Goal: Transaction & Acquisition: Purchase product/service

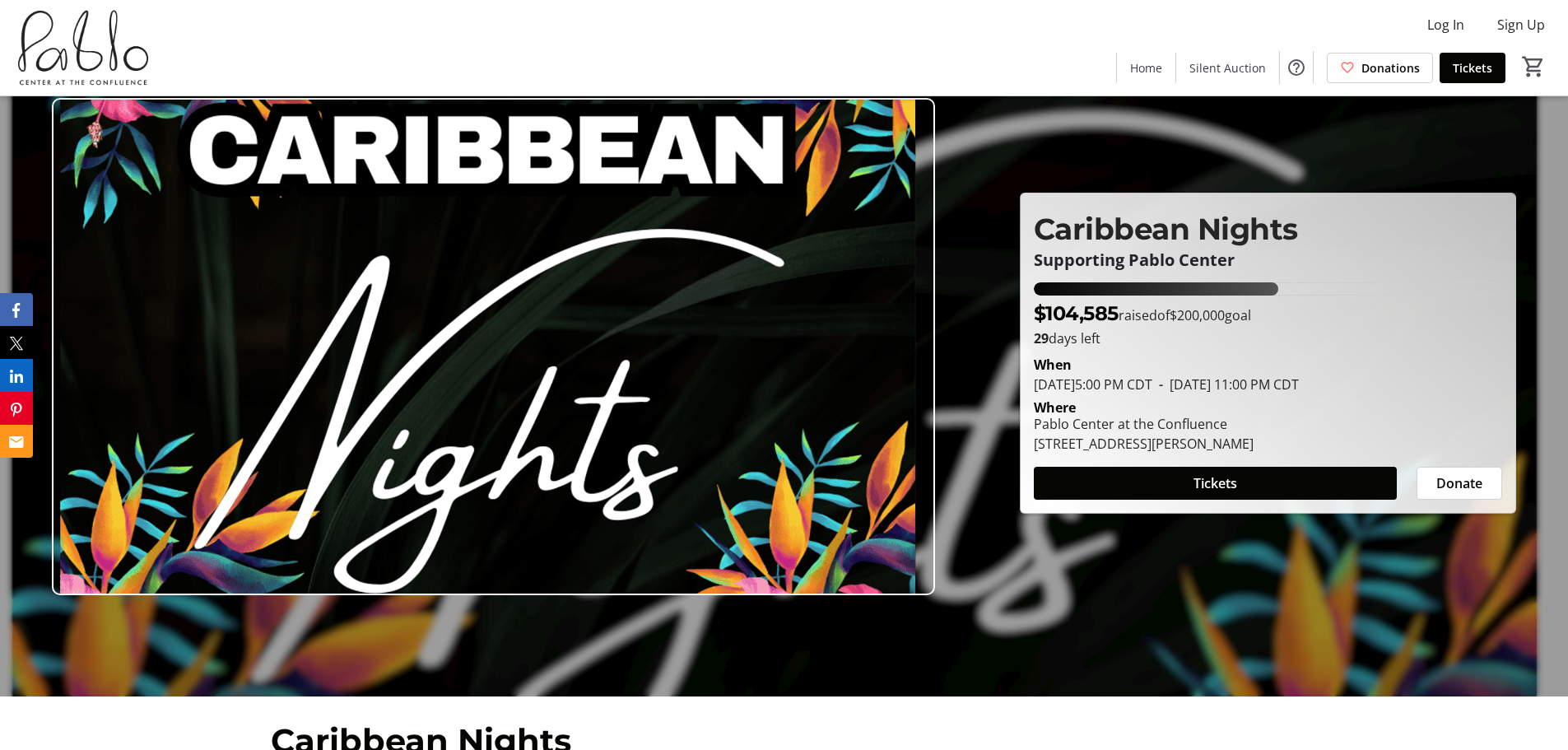
scroll to position [82, 0]
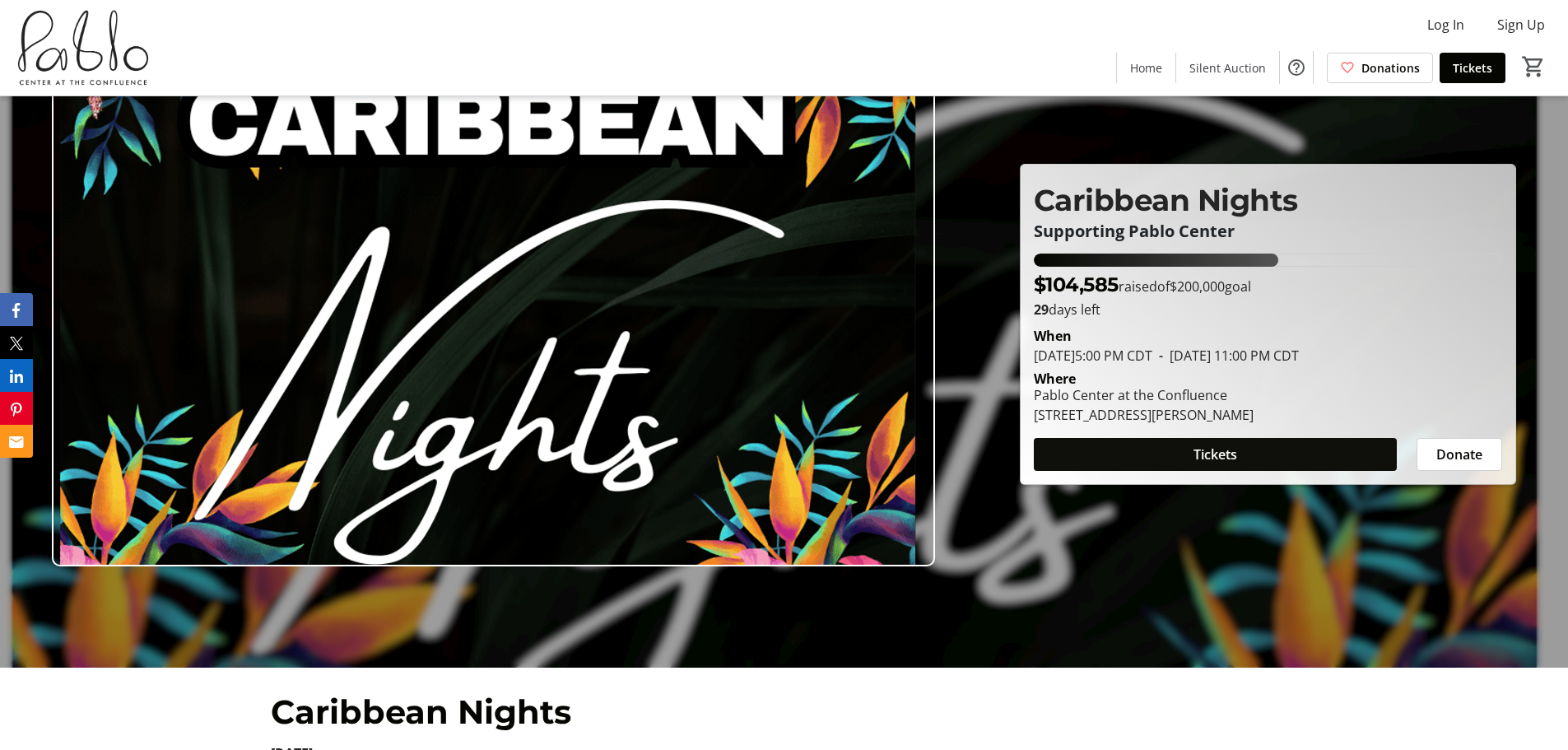
click at [1237, 462] on span "Tickets" at bounding box center [1215, 455] width 43 height 20
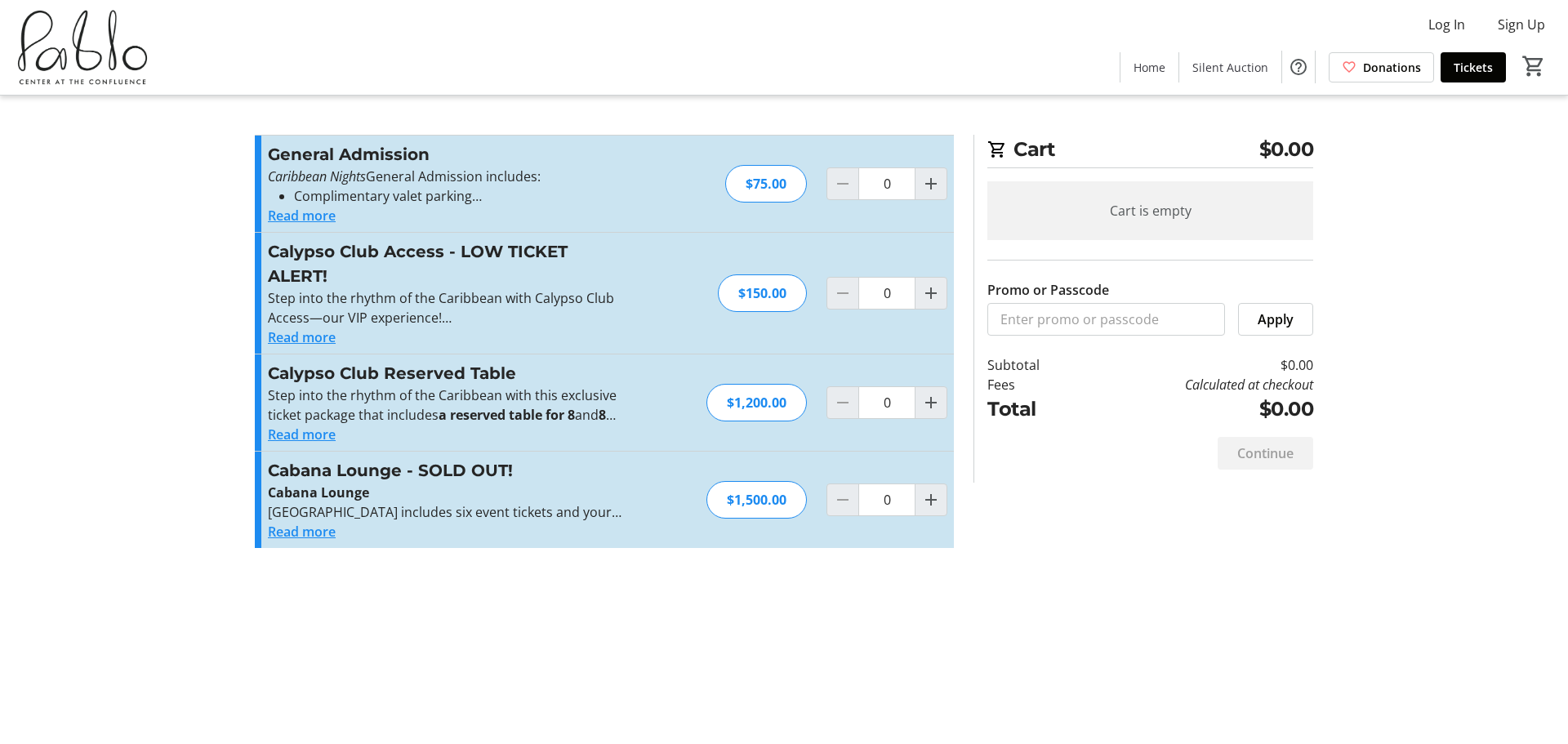
click at [312, 530] on button "Read more" at bounding box center [302, 532] width 68 height 20
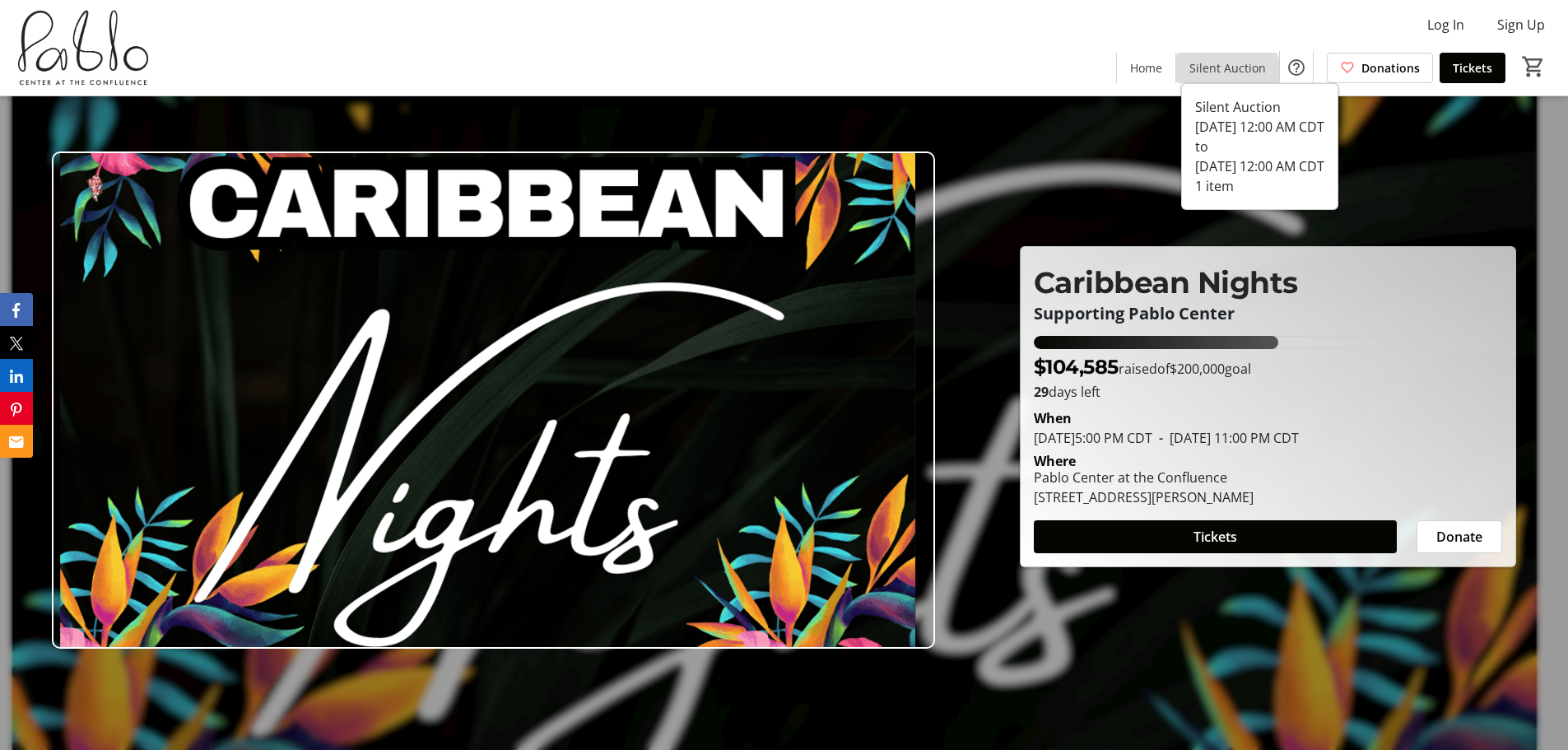
click at [1225, 77] on span at bounding box center [1228, 68] width 103 height 40
